Goal: Task Accomplishment & Management: Complete application form

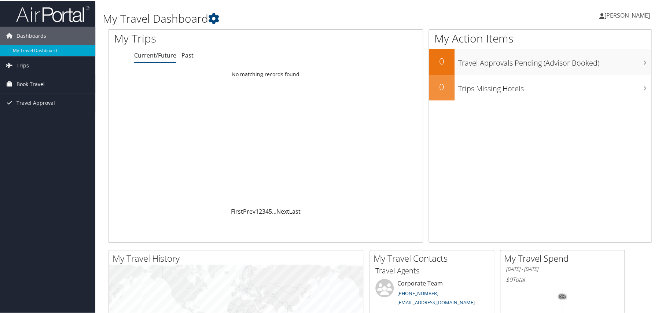
click at [31, 83] on span "Book Travel" at bounding box center [30, 83] width 28 height 18
click at [26, 85] on span "Book Travel" at bounding box center [30, 83] width 28 height 18
click at [31, 98] on link "Agent Booking Request" at bounding box center [47, 98] width 95 height 11
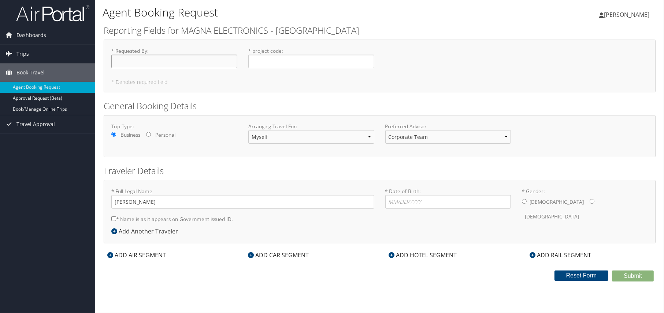
click at [158, 61] on input "* Requested By : Required" at bounding box center [174, 62] width 126 height 14
type input "[PERSON_NAME]"
click at [270, 61] on input "* project code : Required" at bounding box center [311, 62] width 126 height 14
type input "L2H2741 & L2H4061"
click at [391, 202] on input "* Date of Birth: Invalid Date" at bounding box center [448, 202] width 126 height 14
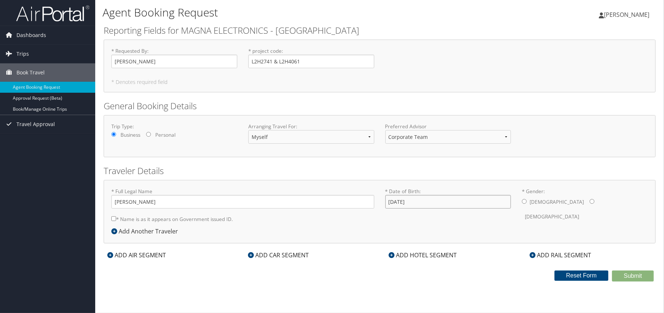
type input "[DATE]"
click at [522, 200] on input "* Gender: [DEMOGRAPHIC_DATA] [DEMOGRAPHIC_DATA]" at bounding box center [524, 201] width 5 height 5
radio input "true"
click at [395, 199] on input "[DATE]" at bounding box center [448, 202] width 126 height 14
drag, startPoint x: 427, startPoint y: 199, endPoint x: 421, endPoint y: 219, distance: 20.7
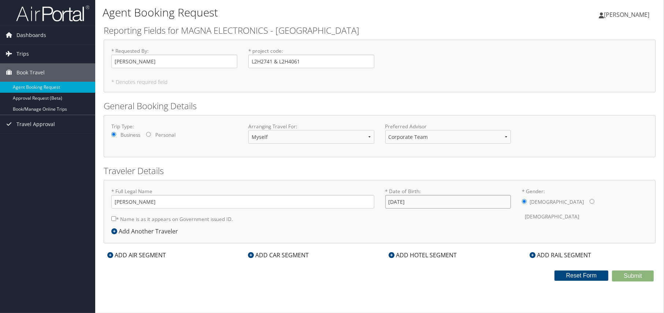
click at [313, 188] on form "* Full Legal Name [PERSON_NAME] * Name is as it appears on Government issued ID…" at bounding box center [380, 188] width 548 height 0
type input "1"
type input "[DATE]"
click at [114, 229] on icon at bounding box center [114, 231] width 6 height 6
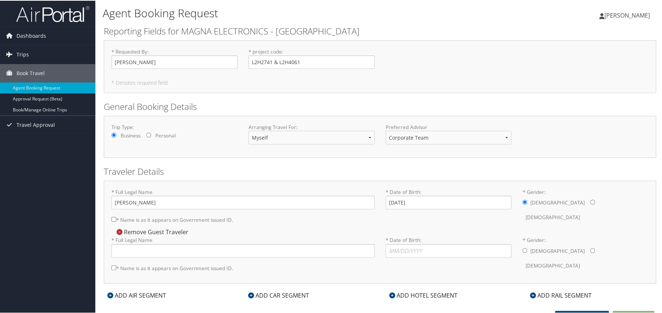
click at [112, 218] on input "* Name is as it appears on Government issued ID." at bounding box center [113, 218] width 5 height 5
checkbox input "true"
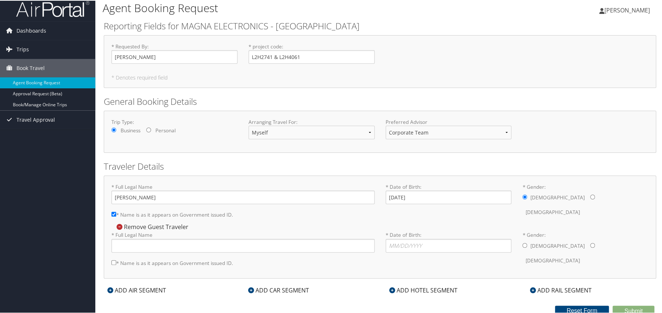
scroll to position [8, 0]
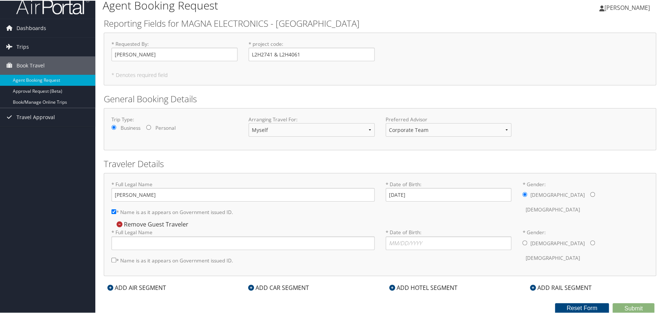
drag, startPoint x: 116, startPoint y: 258, endPoint x: 121, endPoint y: 258, distance: 5.2
click at [115, 258] on input "* Name is as it appears on Government issued ID." at bounding box center [113, 259] width 5 height 5
checkbox input "true"
click at [119, 223] on icon at bounding box center [120, 224] width 6 height 6
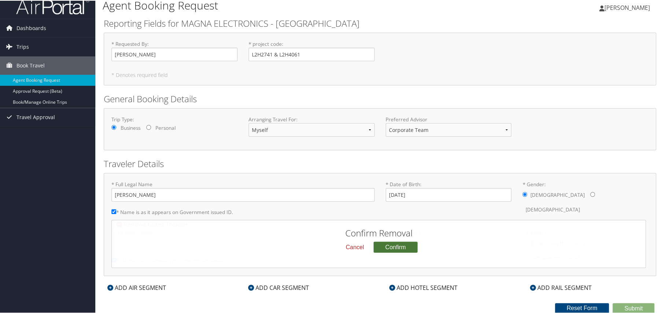
click at [391, 245] on button "Confirm" at bounding box center [395, 246] width 44 height 11
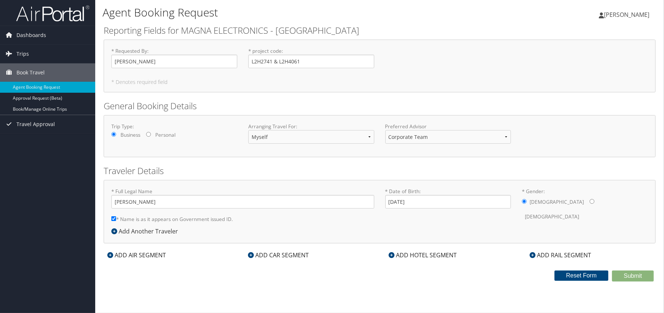
click at [113, 255] on div "ADD AIR SEGMENT" at bounding box center [137, 255] width 66 height 9
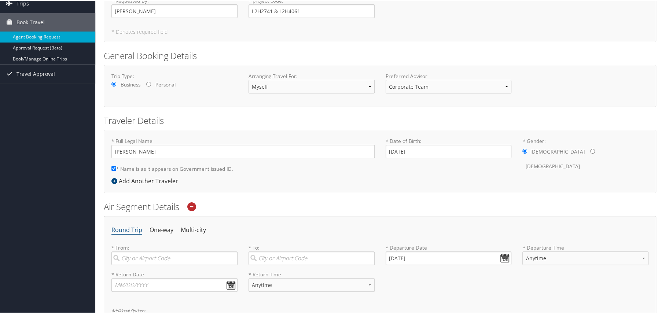
scroll to position [137, 0]
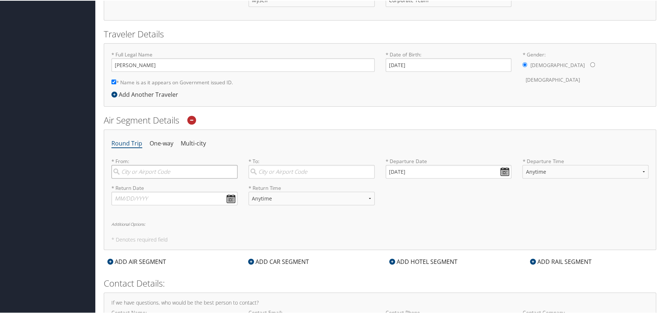
click at [133, 171] on input "search" at bounding box center [174, 171] width 126 height 14
click at [160, 189] on div "[GEOGRAPHIC_DATA] (DTW MI)" at bounding box center [175, 186] width 116 height 10
click at [160, 178] on input "DTW" at bounding box center [174, 171] width 126 height 14
type input "[GEOGRAPHIC_DATA] (DTW MI)"
click at [284, 160] on label "* To: Required" at bounding box center [311, 167] width 126 height 21
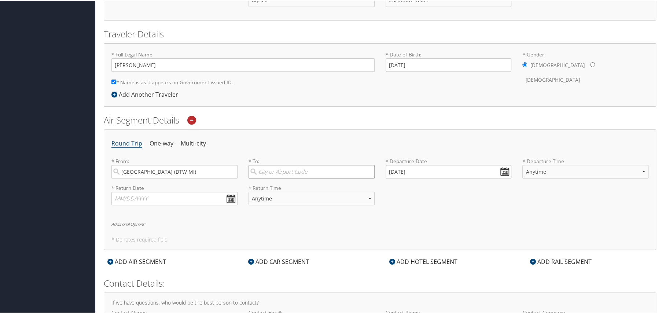
click at [284, 164] on input "search" at bounding box center [311, 171] width 126 height 14
click at [277, 177] on input "search" at bounding box center [311, 171] width 126 height 14
type input "O"
type input "[GEOGRAPHIC_DATA]"
click at [184, 141] on li "Multi-city" at bounding box center [193, 142] width 25 height 13
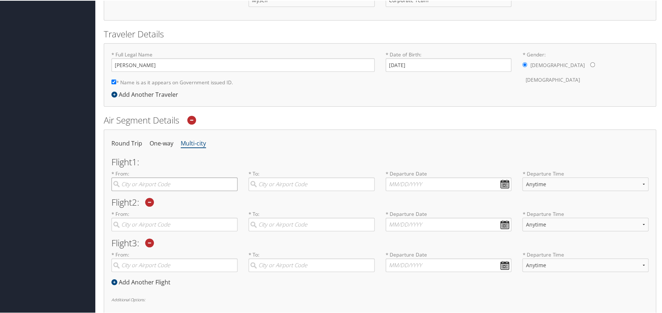
click at [126, 183] on input "search" at bounding box center [174, 184] width 126 height 14
click at [164, 201] on div "[GEOGRAPHIC_DATA] (DTW MI)" at bounding box center [175, 199] width 116 height 10
click at [164, 190] on input "DTW" at bounding box center [174, 184] width 126 height 14
type input "[GEOGRAPHIC_DATA] (DTW MI)"
click at [291, 182] on input "search" at bounding box center [311, 184] width 126 height 14
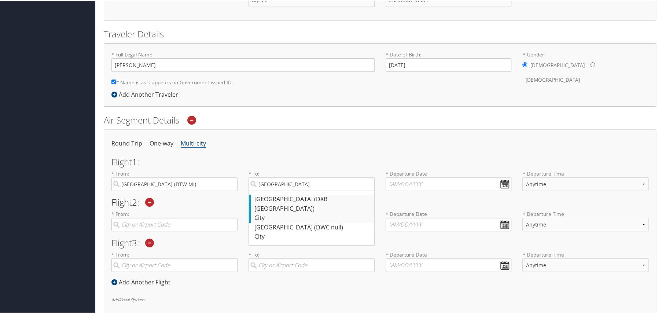
click at [267, 198] on div "[GEOGRAPHIC_DATA] (DXB [GEOGRAPHIC_DATA])" at bounding box center [312, 203] width 116 height 19
click at [267, 190] on input "[GEOGRAPHIC_DATA]" at bounding box center [311, 184] width 126 height 14
type input "[GEOGRAPHIC_DATA] (DXB [GEOGRAPHIC_DATA])"
drag, startPoint x: 349, startPoint y: 184, endPoint x: 226, endPoint y: 178, distance: 122.9
click at [226, 178] on div "* From: [GEOGRAPHIC_DATA] (DTW [GEOGRAPHIC_DATA]) Required * To: [GEOGRAPHIC_DA…" at bounding box center [380, 182] width 548 height 27
